Goal: Navigation & Orientation: Understand site structure

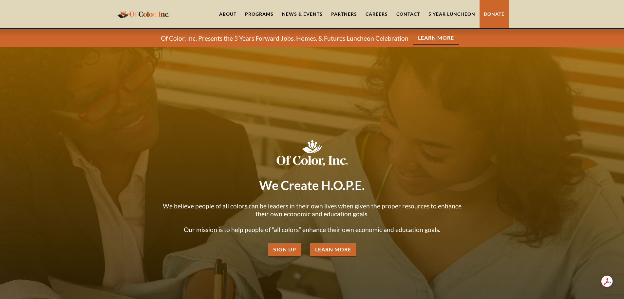
click at [253, 13] on div "Programs" at bounding box center [259, 14] width 29 height 7
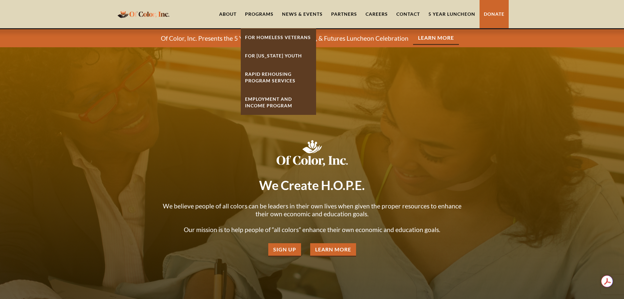
click at [272, 102] on link "Employment And Income Program" at bounding box center [278, 102] width 75 height 25
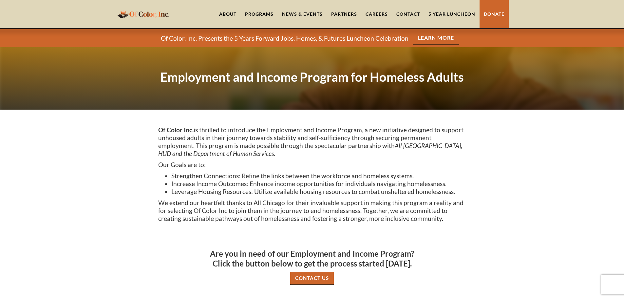
click at [380, 12] on link "Careers" at bounding box center [377, 14] width 31 height 28
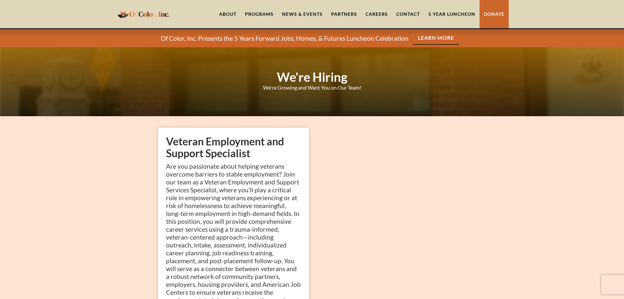
click at [229, 16] on link "About" at bounding box center [228, 14] width 26 height 28
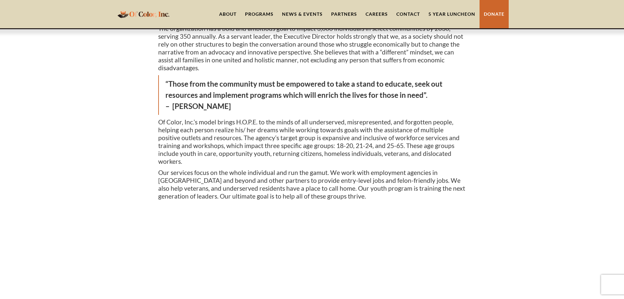
scroll to position [11, 0]
